Goal: Transaction & Acquisition: Purchase product/service

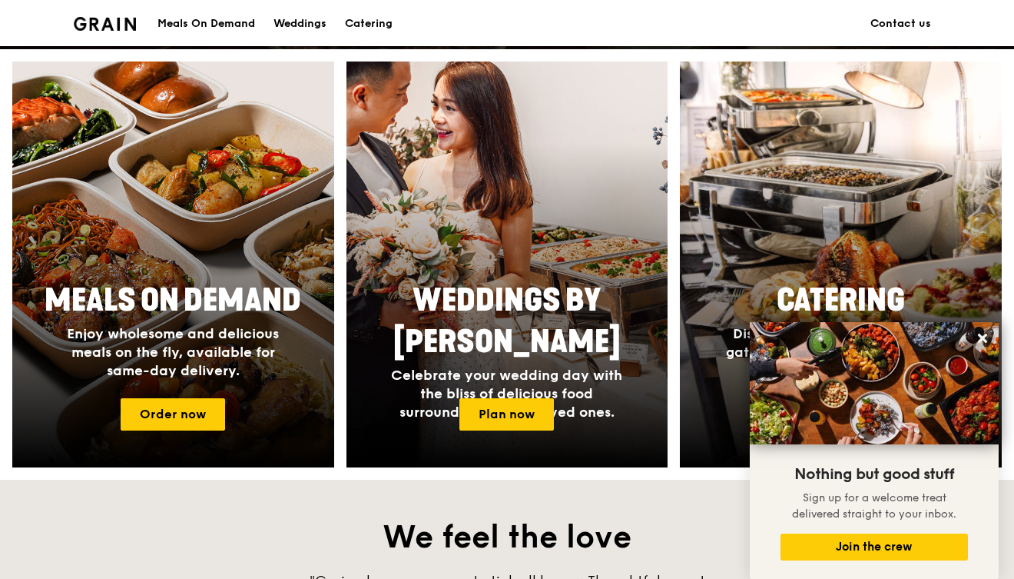
scroll to position [500, 0]
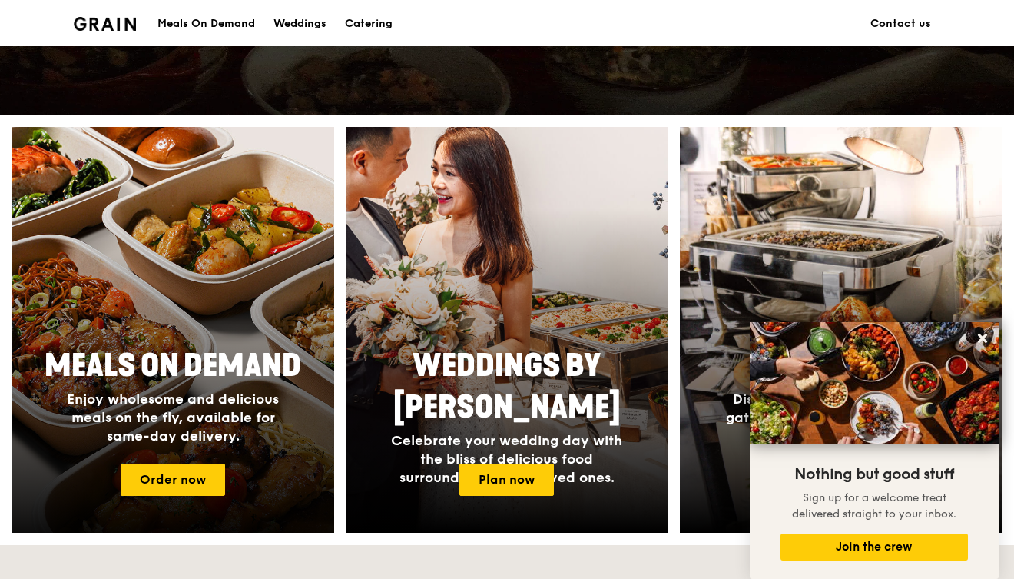
click at [181, 461] on div at bounding box center [173, 330] width 354 height 446
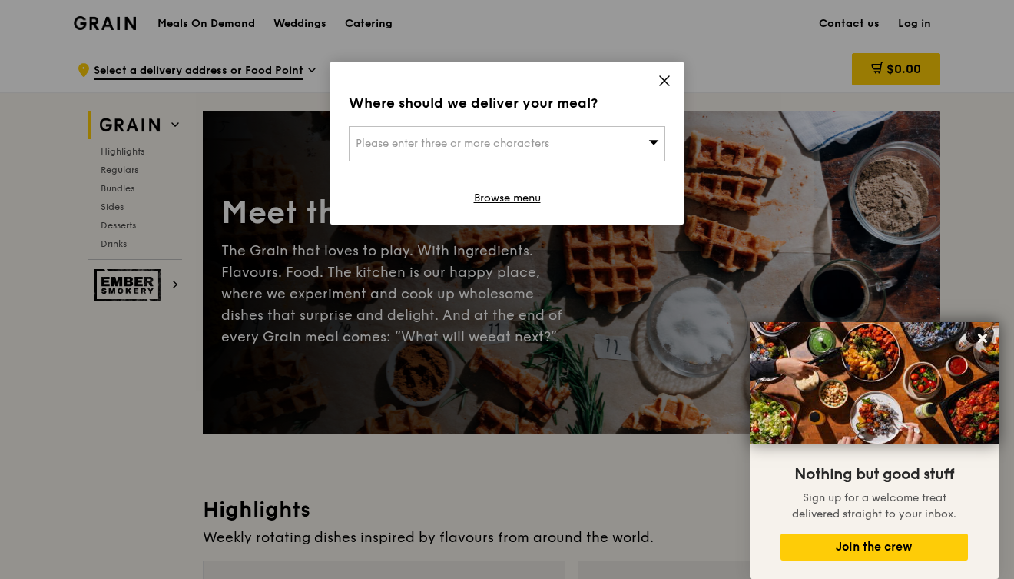
click at [457, 146] on span "Please enter three or more characters" at bounding box center [453, 143] width 194 height 13
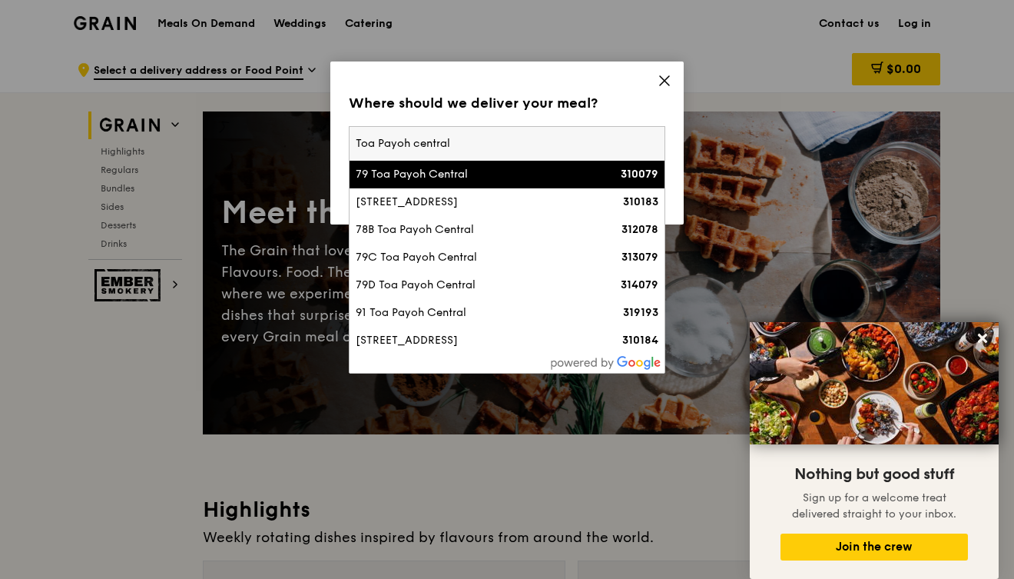
type input "Toa Payoh central"
click at [665, 77] on icon at bounding box center [665, 81] width 14 height 14
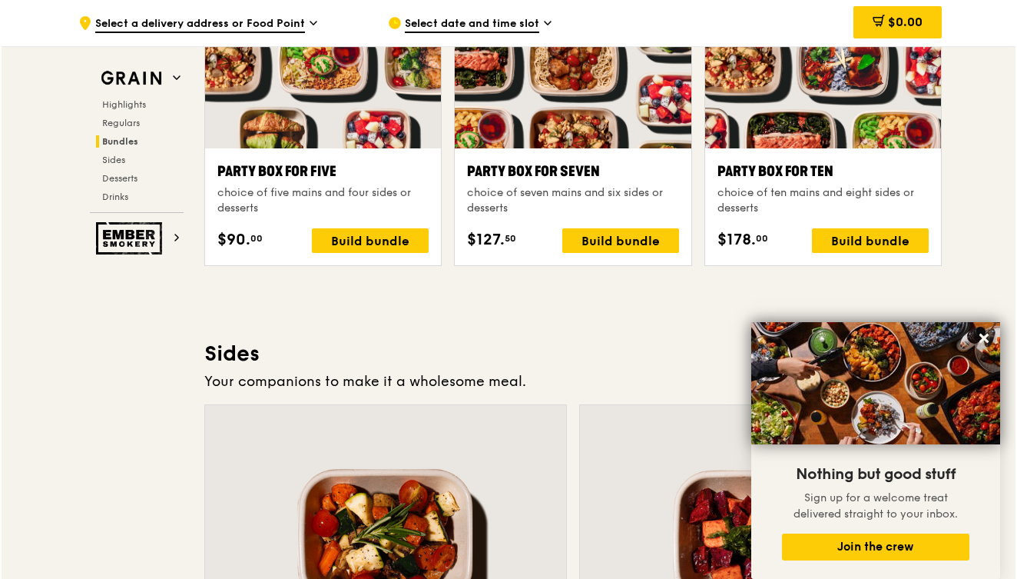
scroll to position [3131, 0]
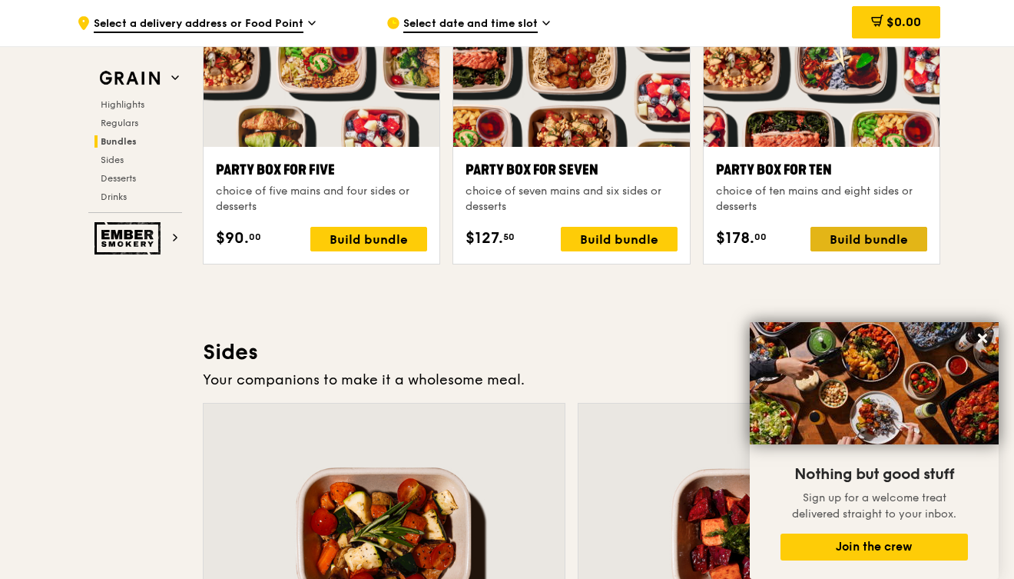
click at [877, 235] on div "Build bundle" at bounding box center [869, 239] width 117 height 25
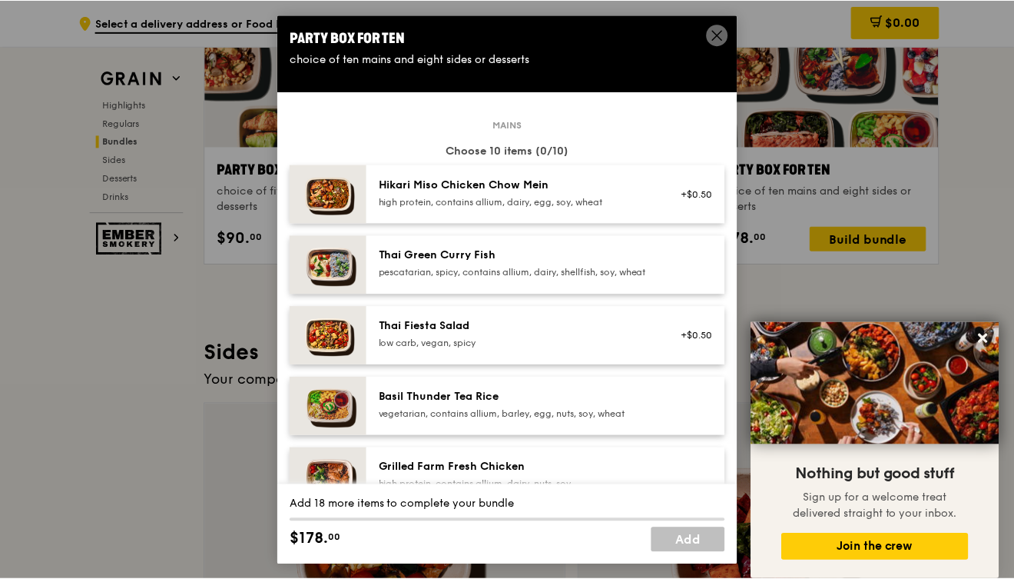
scroll to position [6, 0]
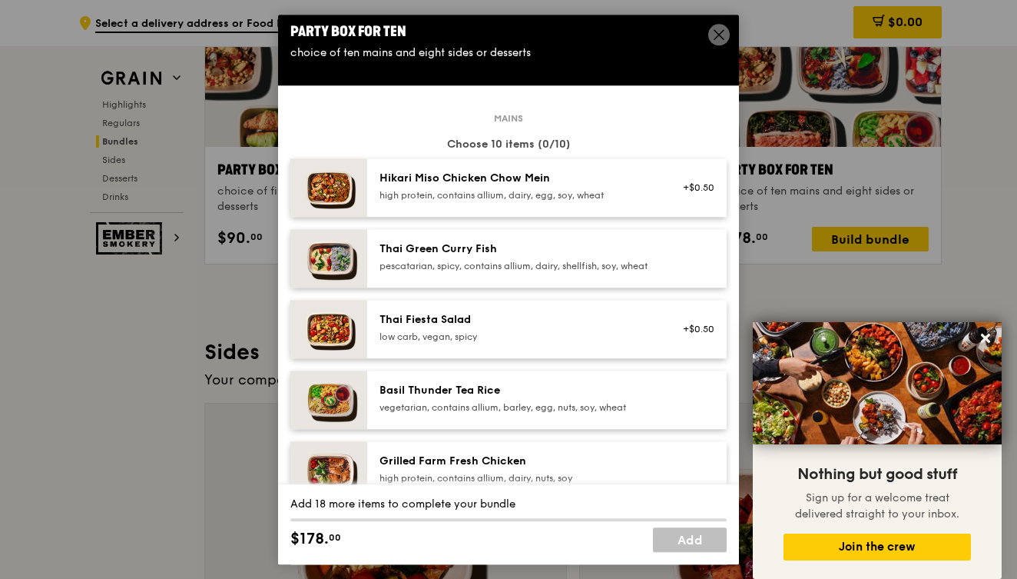
click at [562, 272] on div "pescatarian, spicy, contains allium, dairy, shellfish, soy, wheat" at bounding box center [518, 266] width 276 height 12
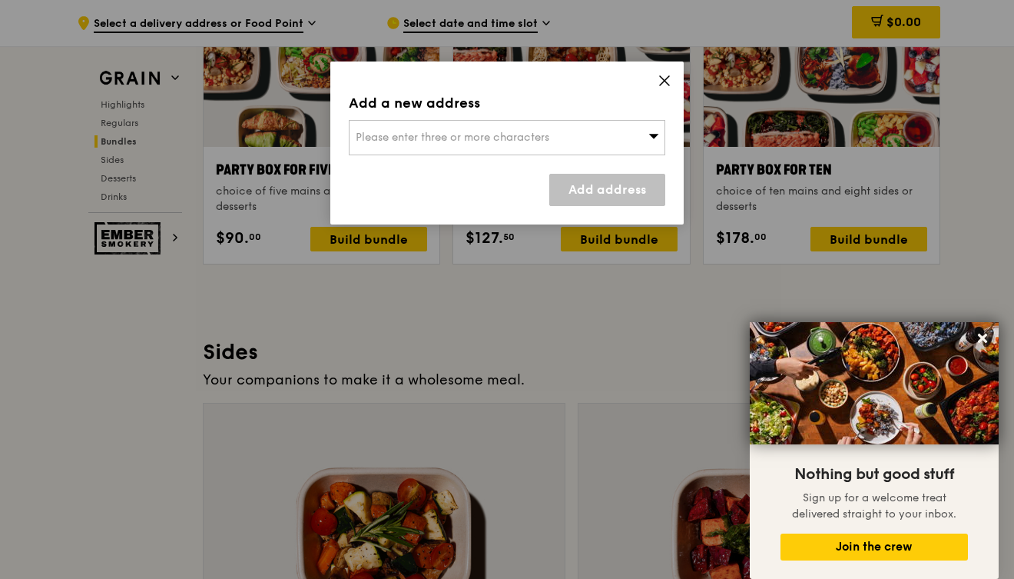
click at [666, 81] on icon at bounding box center [664, 80] width 9 height 9
